Goal: Find specific page/section: Find specific page/section

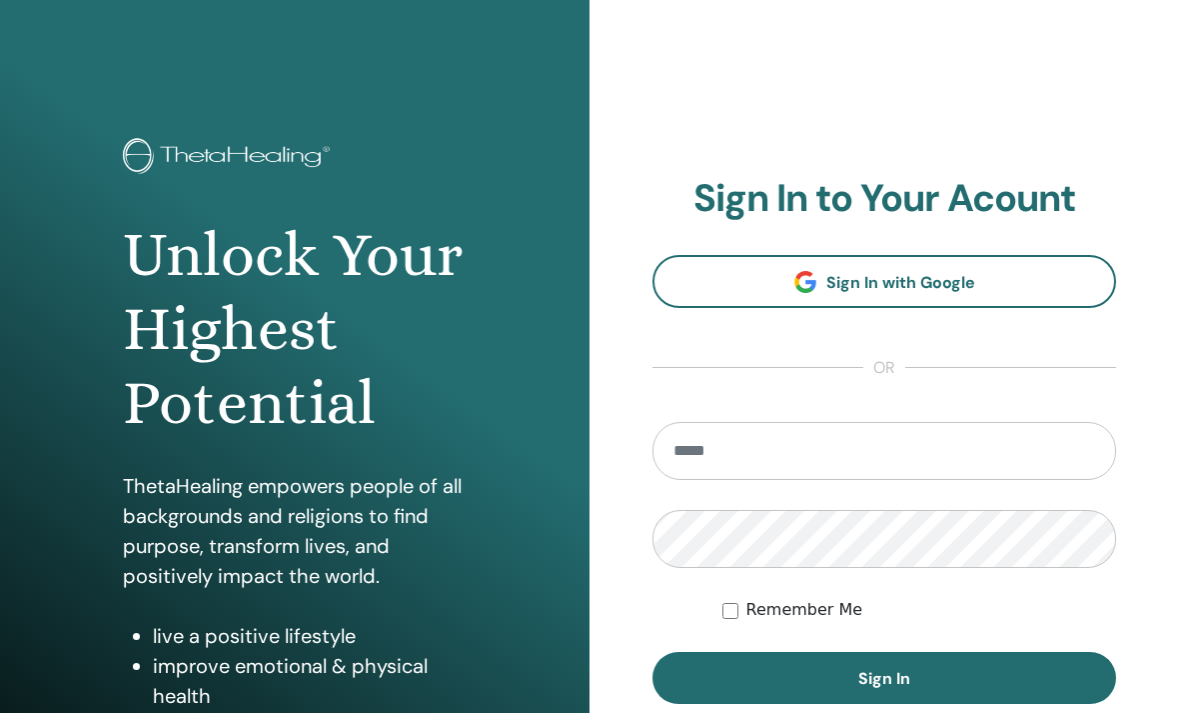
scroll to position [275, 0]
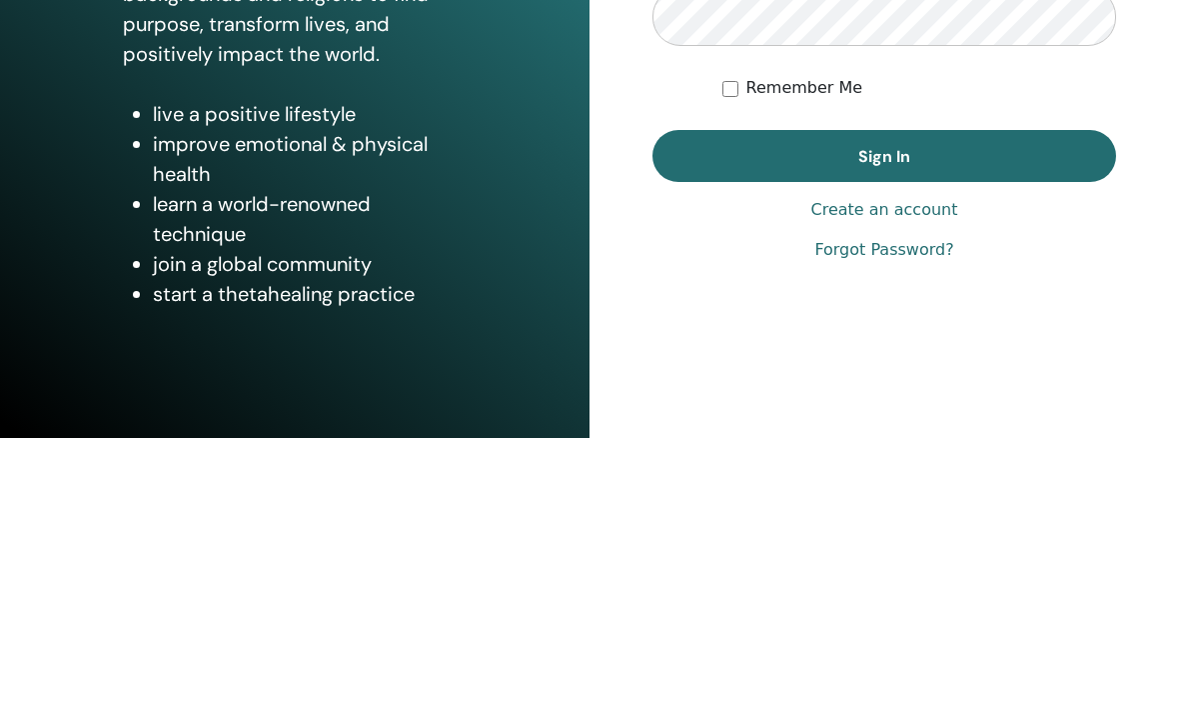
type input "**********"
click at [885, 405] on button "Sign In" at bounding box center [885, 431] width 464 height 52
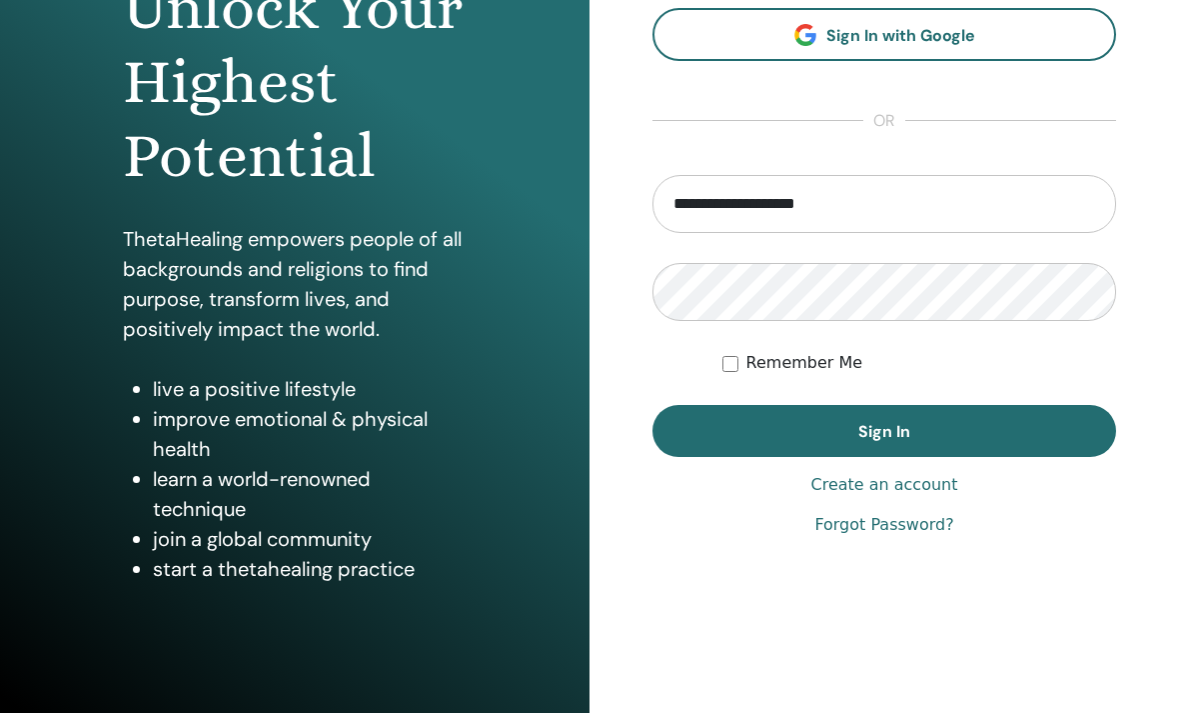
click at [1032, 443] on button "Sign In" at bounding box center [885, 431] width 464 height 52
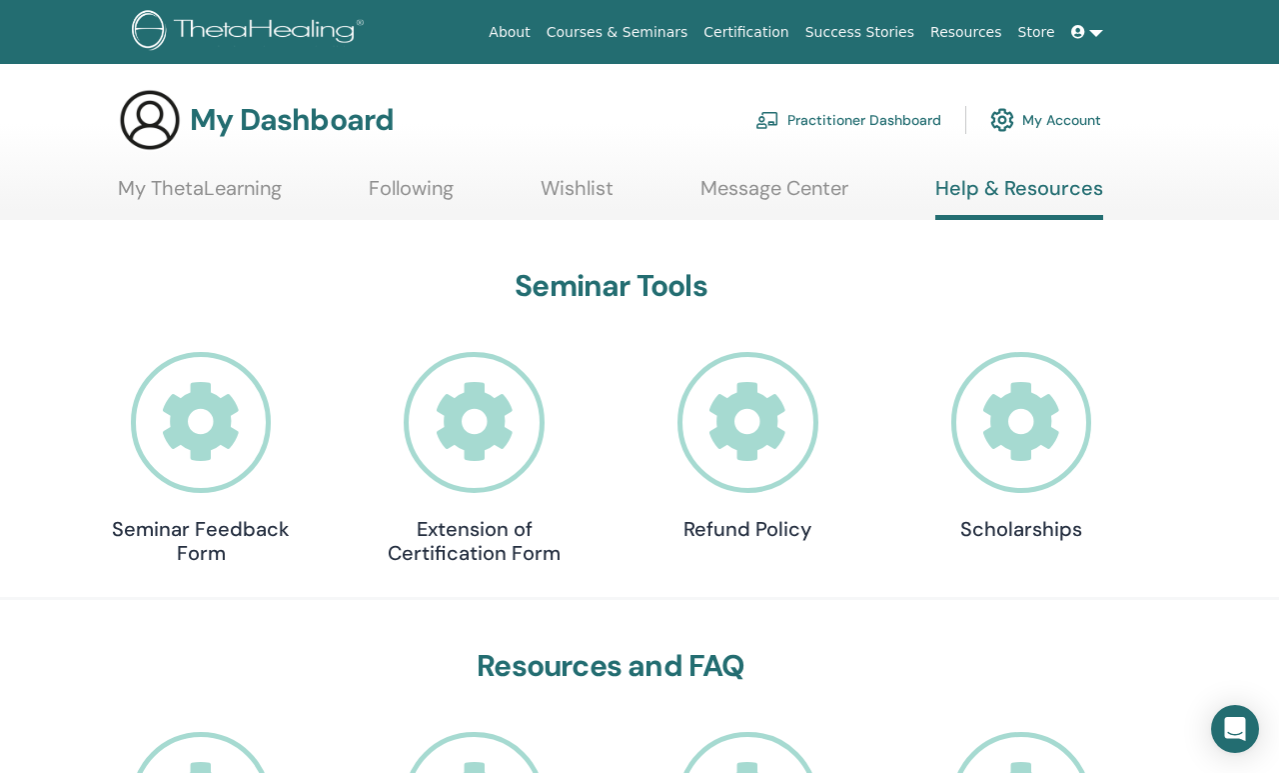
click at [254, 184] on link "My ThetaLearning" at bounding box center [200, 195] width 164 height 39
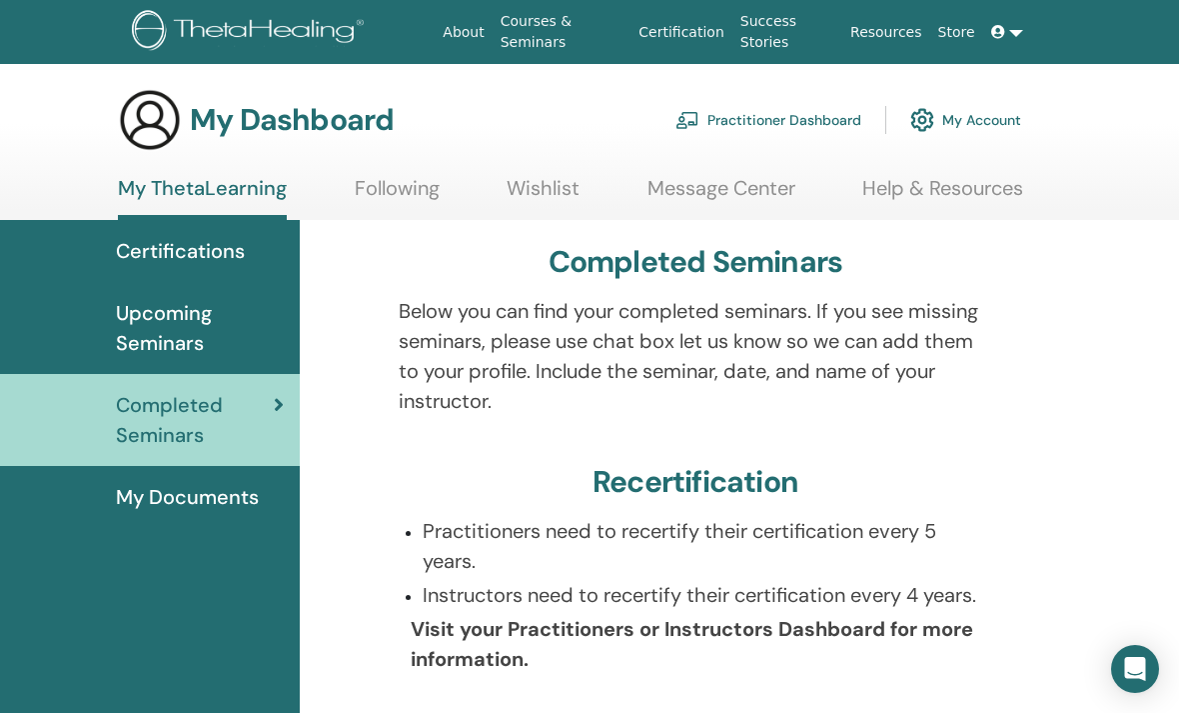
click at [225, 483] on span "My Documents" at bounding box center [187, 497] width 143 height 30
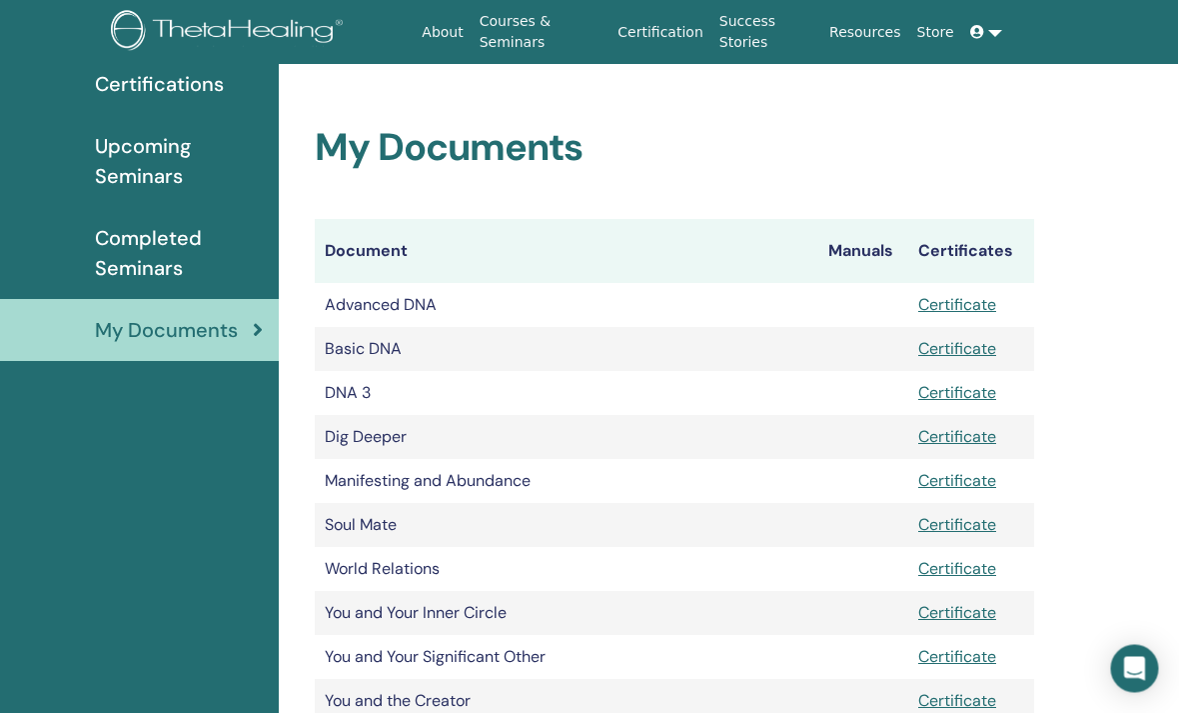
scroll to position [0, 20]
